Goal: Task Accomplishment & Management: Use online tool/utility

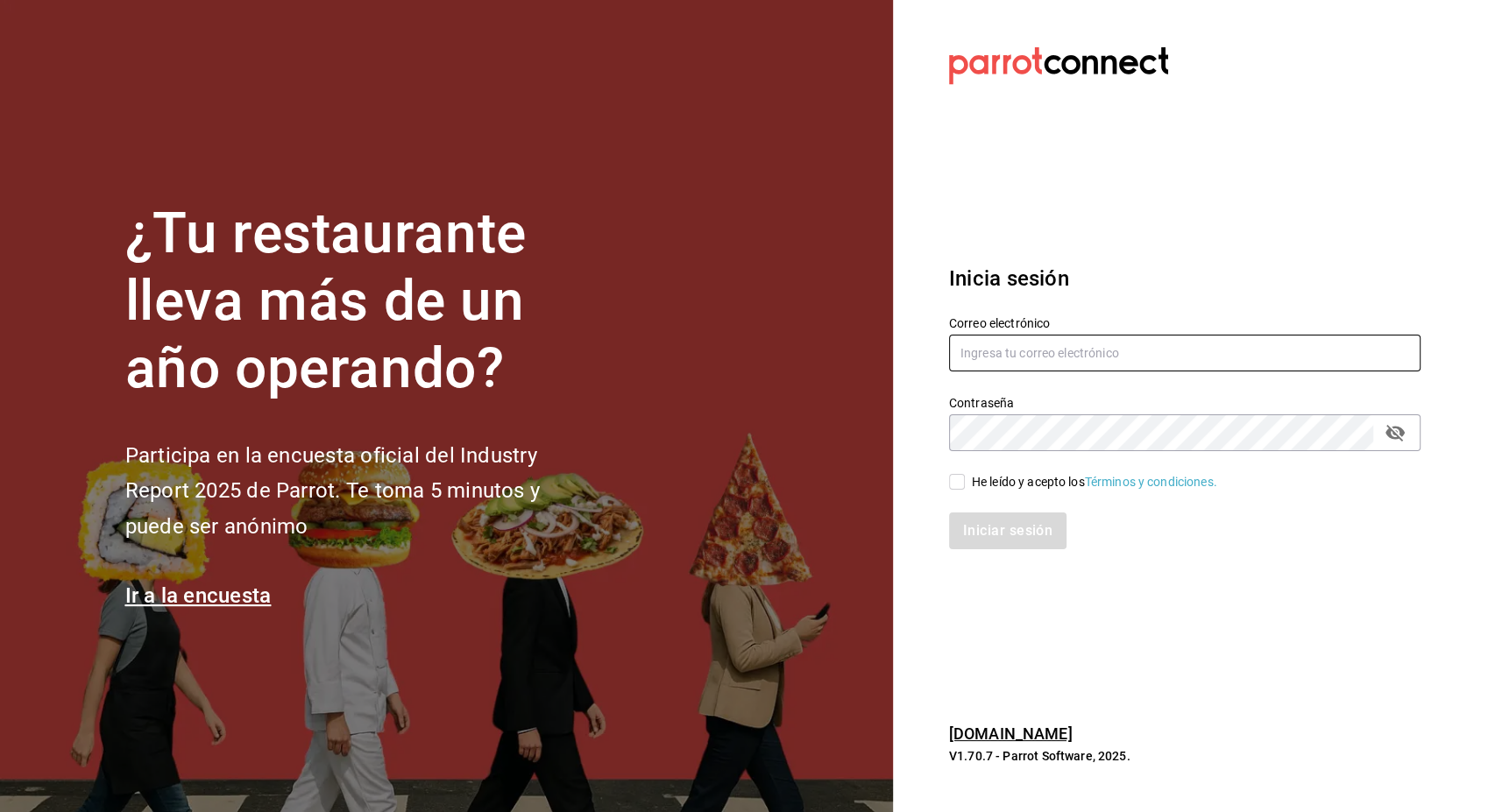
type input "[EMAIL_ADDRESS][PERSON_NAME][DOMAIN_NAME]"
click at [954, 484] on input "He leído y acepto los Términos y condiciones." at bounding box center [957, 482] width 16 height 16
checkbox input "true"
click at [996, 524] on button "Iniciar sesión" at bounding box center [1008, 531] width 119 height 37
